Goal: Browse casually

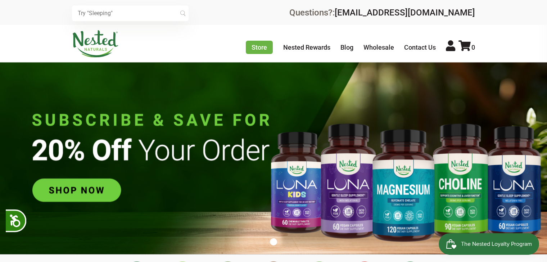
scroll to position [0, 1011]
